Goal: Information Seeking & Learning: Find specific page/section

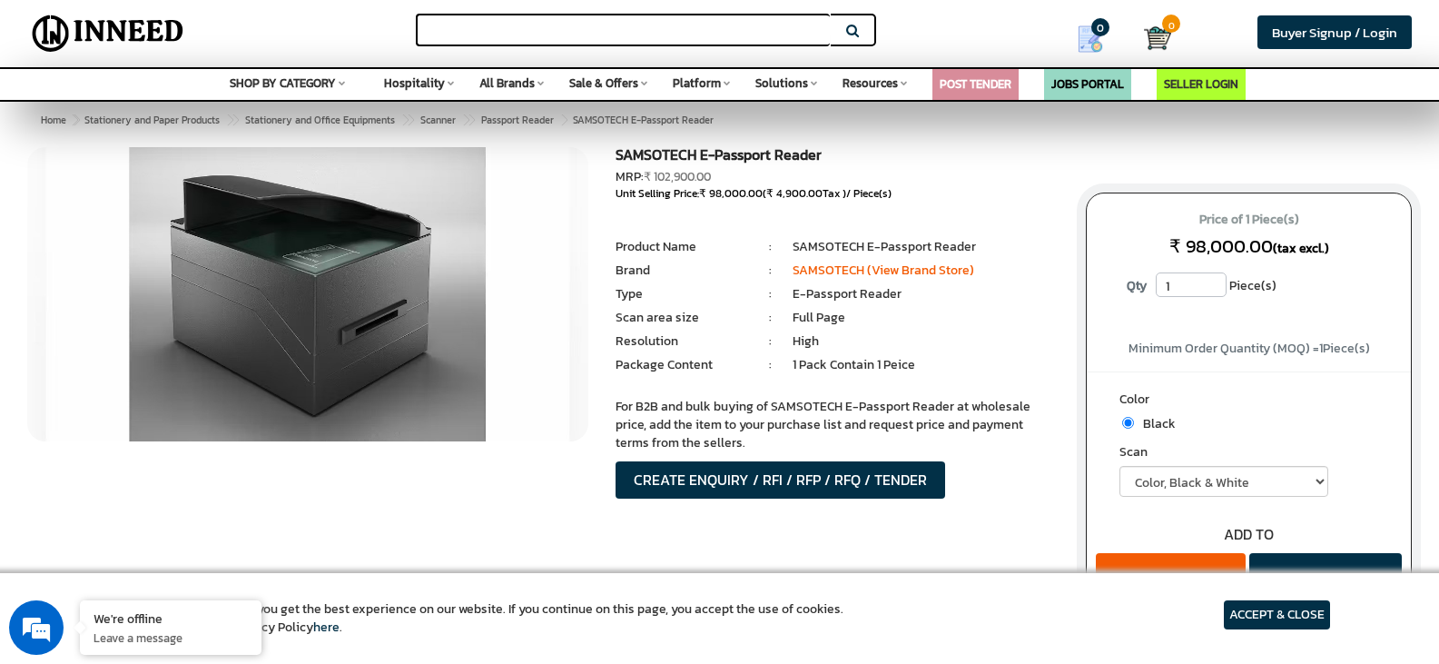
click at [550, 32] on input "text" at bounding box center [623, 30] width 414 height 33
type input "penta scanner"
click at [831, 14] on button "Search" at bounding box center [853, 30] width 45 height 33
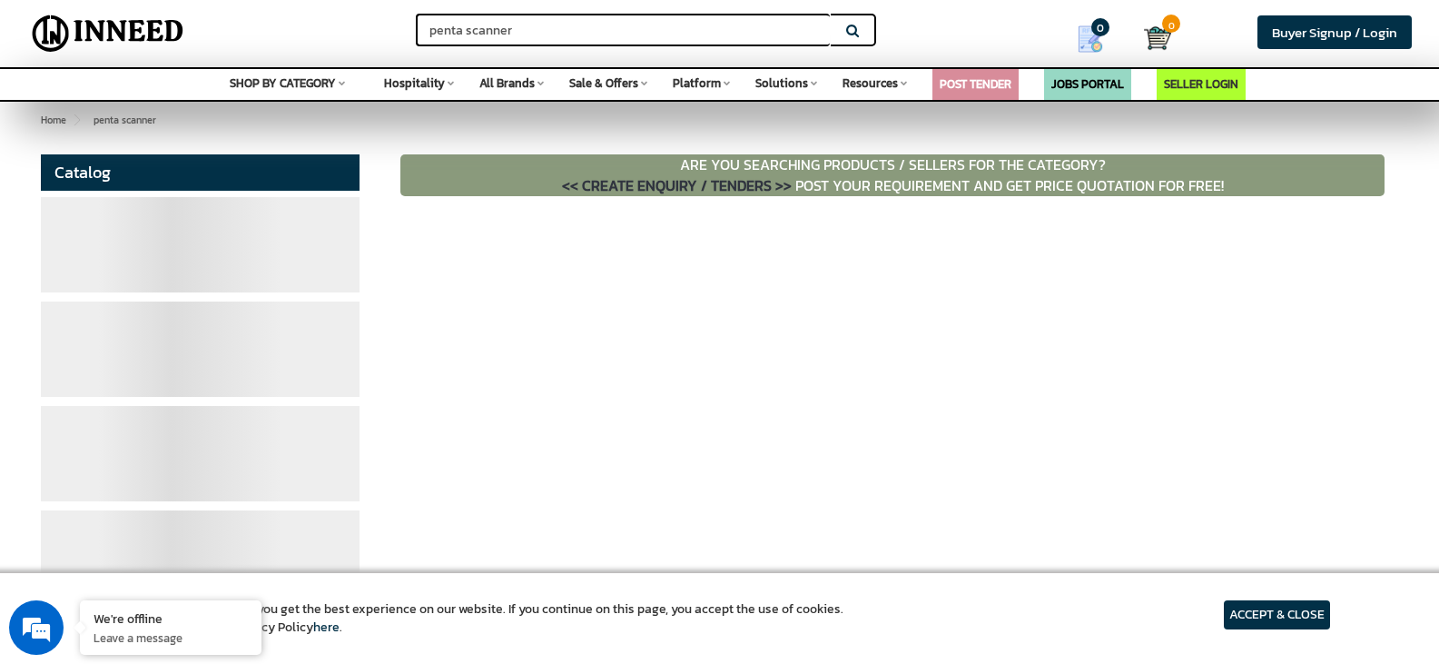
click at [1288, 611] on article "ACCEPT & CLOSE" at bounding box center [1277, 614] width 106 height 29
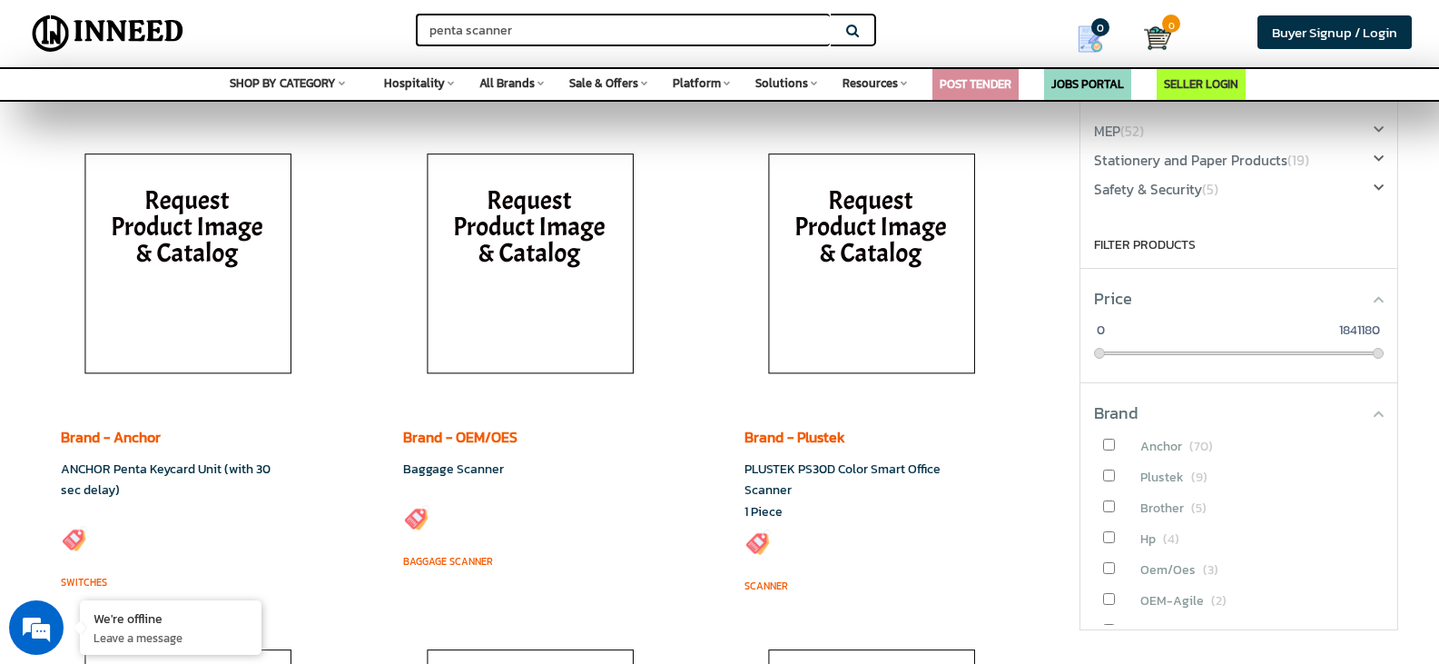
scroll to position [91, 0]
